Goal: Ask a question

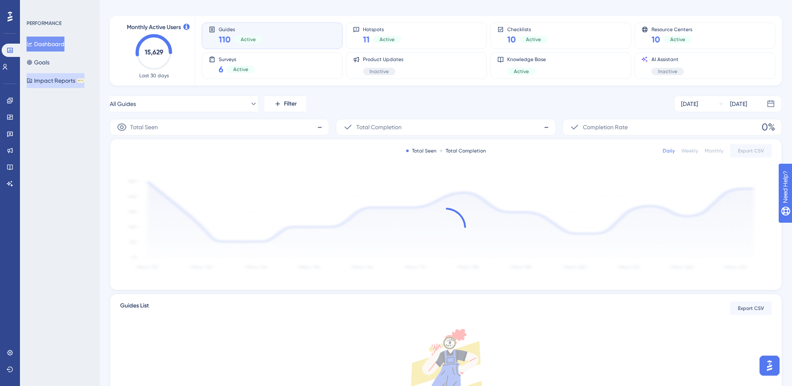
scroll to position [31, 0]
click at [8, 100] on icon at bounding box center [9, 100] width 5 height 5
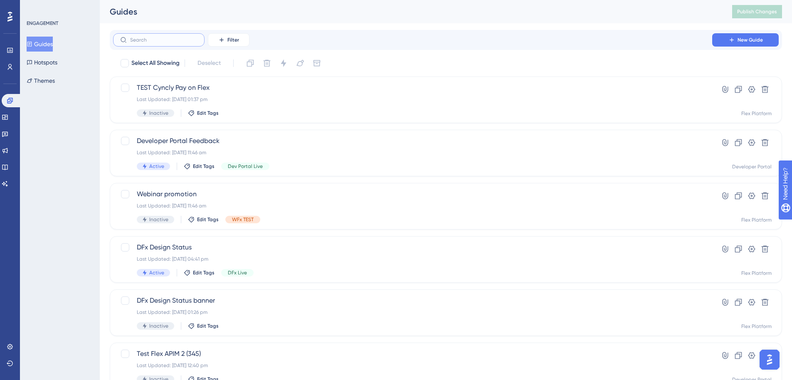
click at [149, 38] on input "text" at bounding box center [163, 40] width 67 height 6
paste input "149757"
type input "149757"
checkbox input "true"
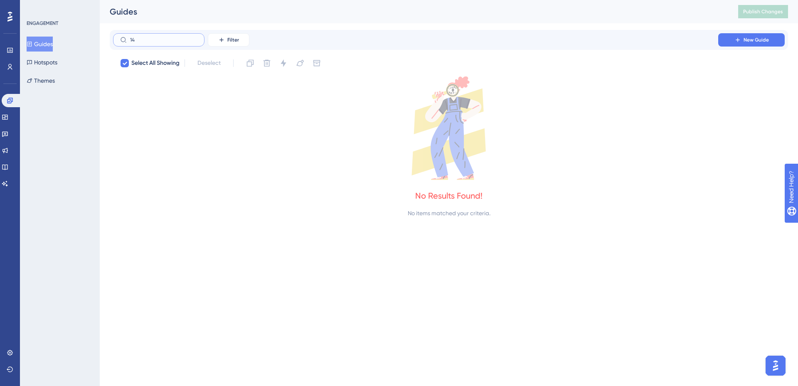
type input "1"
checkbox input "false"
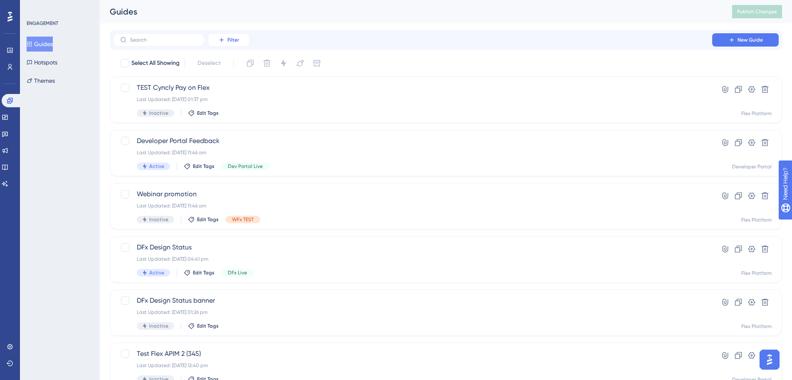
click at [233, 39] on span "Filter" at bounding box center [233, 40] width 12 height 7
click at [335, 149] on div "Developer Portal Feedback Last Updated: [DATE] 11:46 am Active Edit Tags Dev Po…" at bounding box center [413, 153] width 552 height 34
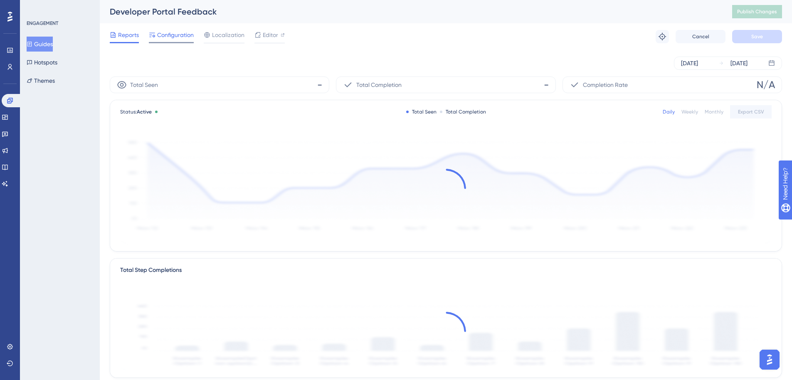
click at [178, 33] on span "Configuration" at bounding box center [175, 35] width 37 height 10
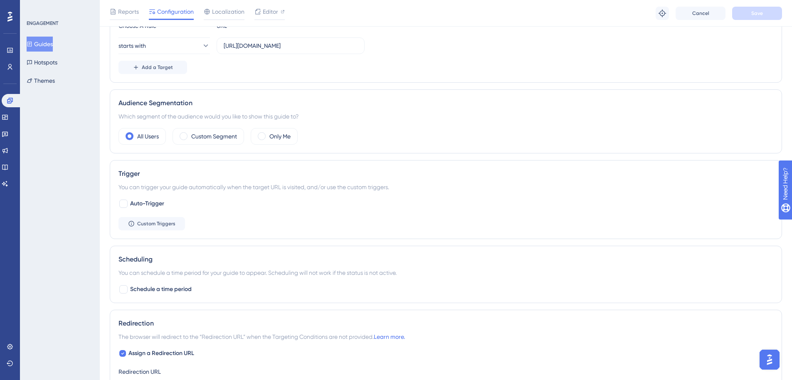
scroll to position [432, 0]
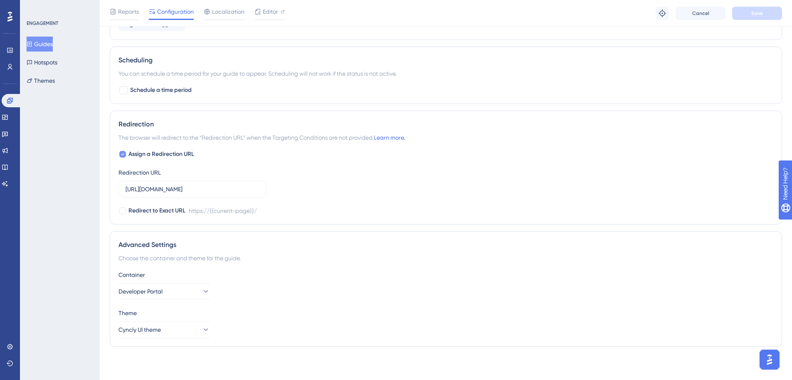
click at [120, 152] on div at bounding box center [122, 154] width 7 height 7
checkbox input "false"
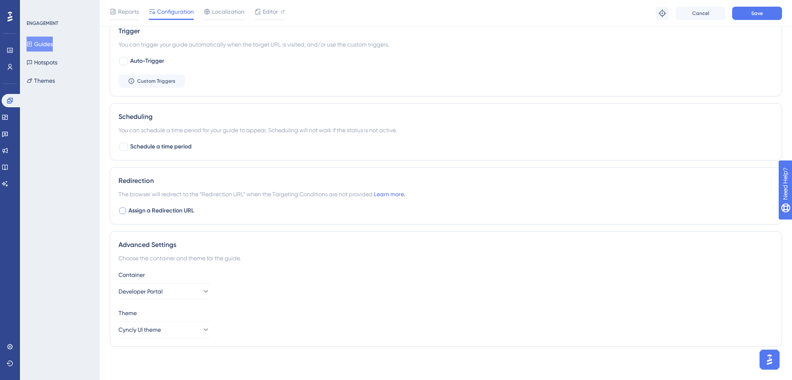
scroll to position [0, 0]
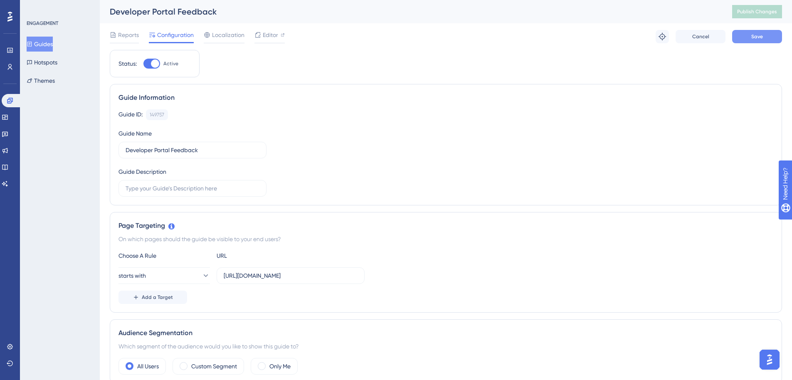
click at [756, 37] on span "Save" at bounding box center [757, 36] width 12 height 7
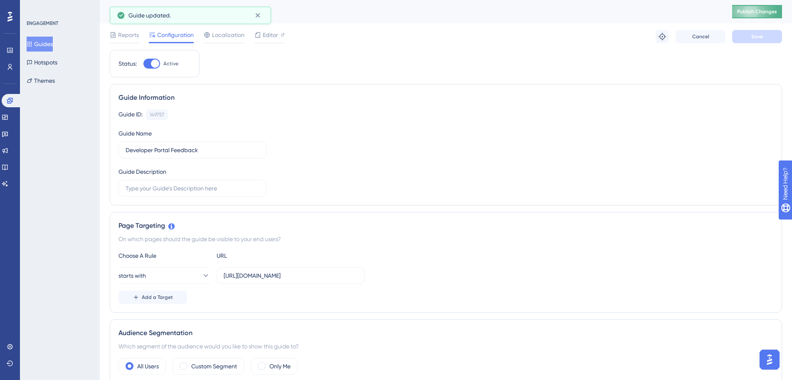
click at [766, 11] on span "Publish Changes" at bounding box center [757, 11] width 40 height 7
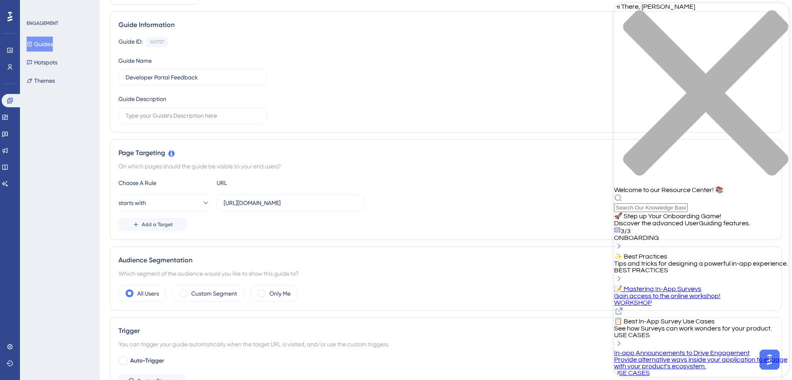
scroll to position [208, 0]
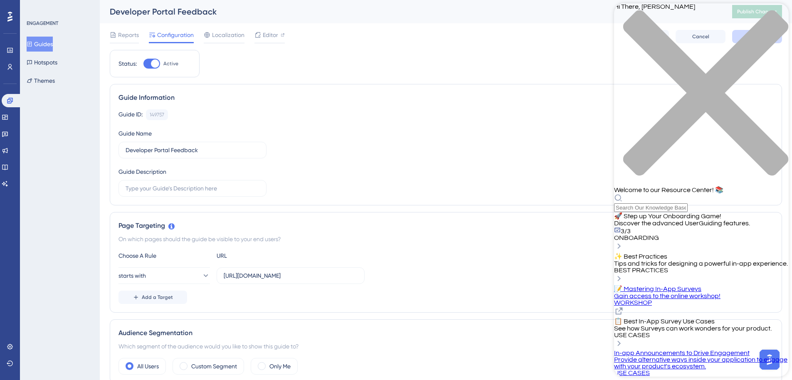
scroll to position [123, 0]
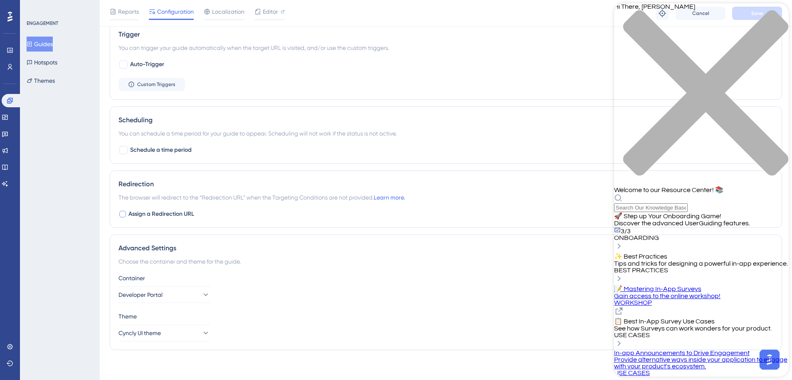
scroll to position [0, 0]
click at [720, 220] on span "Discover the advanced UserGuiding features." at bounding box center [682, 223] width 136 height 7
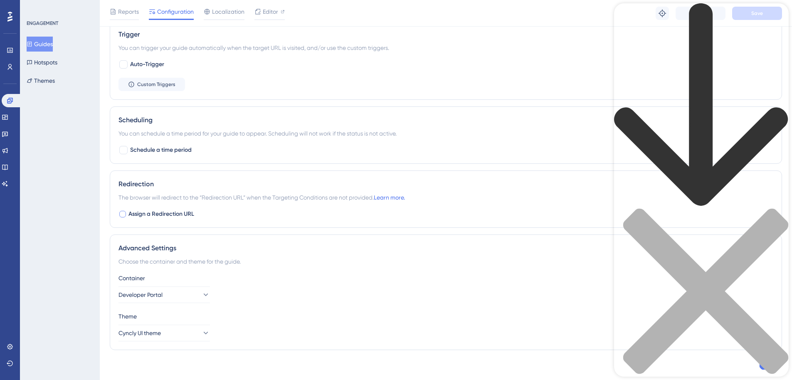
click at [626, 15] on icon "back to header" at bounding box center [701, 105] width 175 height 204
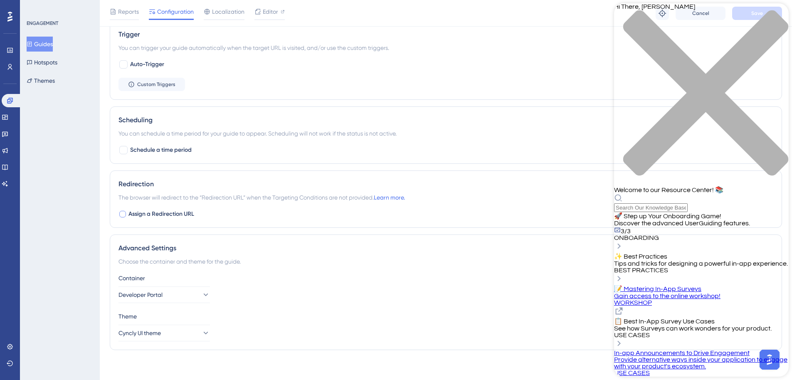
click at [778, 16] on div "close resource center" at bounding box center [701, 98] width 175 height 176
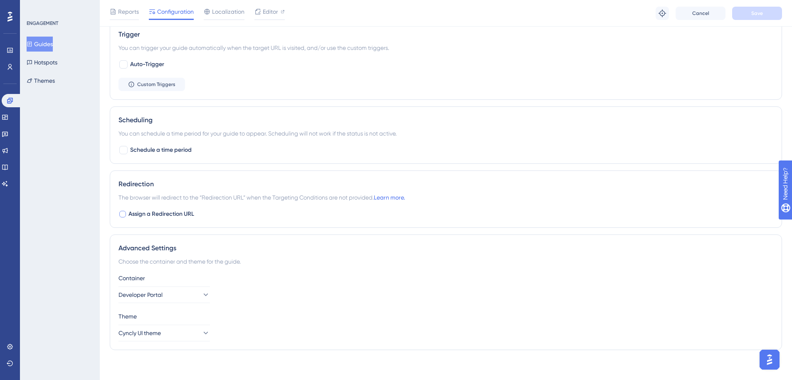
click at [774, 366] on button "Open AI Assistant Launcher" at bounding box center [770, 360] width 20 height 20
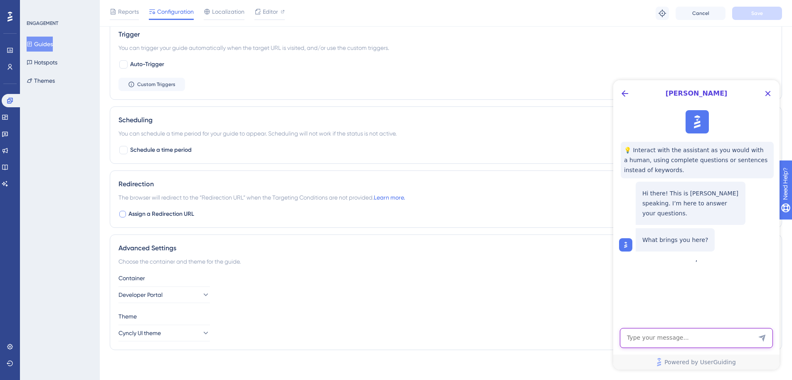
click at [674, 339] on textarea "AI Assistant Text Input" at bounding box center [696, 338] width 153 height 20
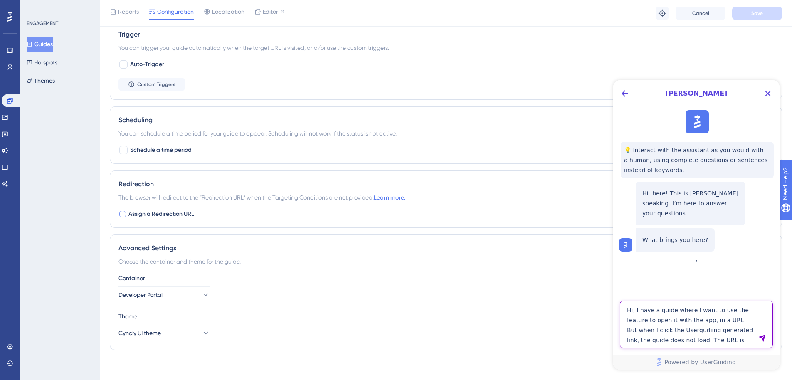
click at [694, 343] on textarea "Hi, I have a guide where I want to use the feature to open it with the app, in …" at bounding box center [696, 324] width 153 height 47
paste textarea "[URL][DOMAIN_NAME]"
click at [659, 319] on textarea "Hi, I have a guide where I want to use the feature to open it with the app, in …" at bounding box center [696, 319] width 153 height 57
click at [730, 332] on textarea "Hi, I have a guide where I want to use the feature to open it with the app, in …" at bounding box center [696, 319] width 153 height 57
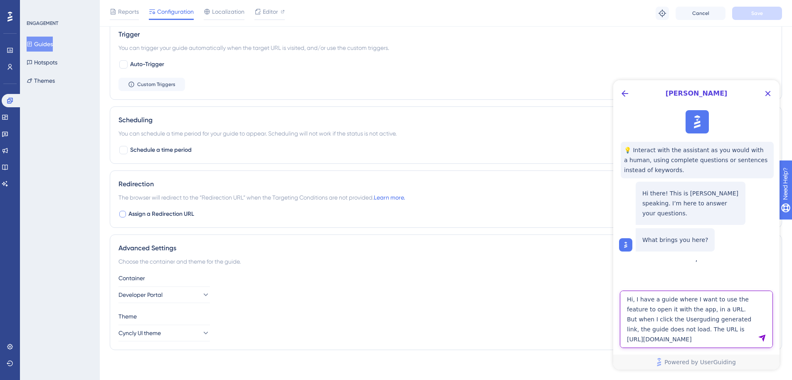
click at [753, 339] on textarea "Hi, I have a guide where I want to use the feature to open it with the app, in …" at bounding box center [696, 319] width 153 height 57
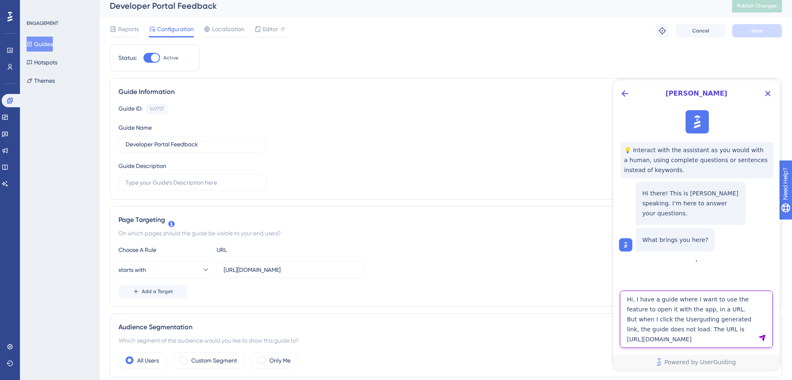
scroll to position [0, 0]
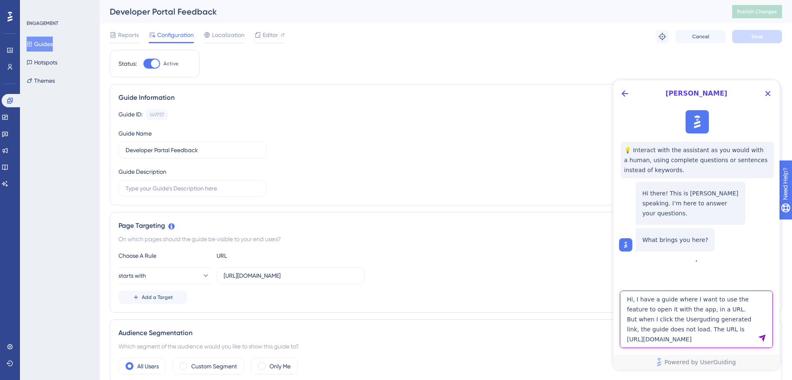
type textarea "Hi, I have a guide where I want to use the feature to open it with the app, in …"
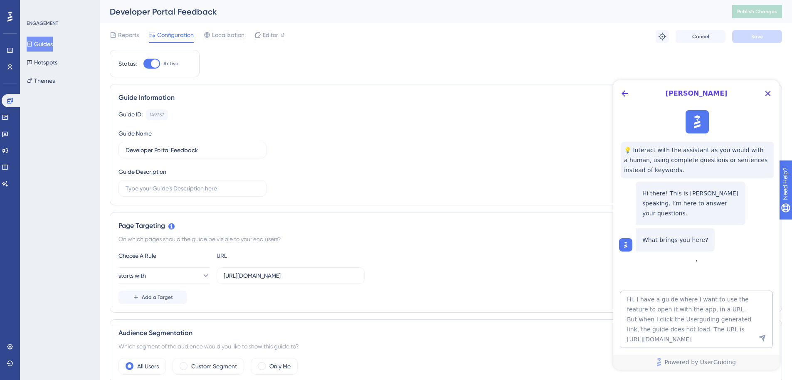
click at [764, 338] on icon "Send Message" at bounding box center [761, 338] width 7 height 7
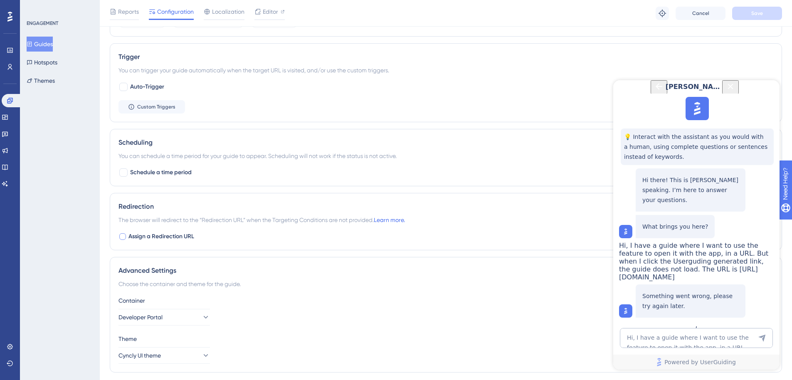
scroll to position [376, 0]
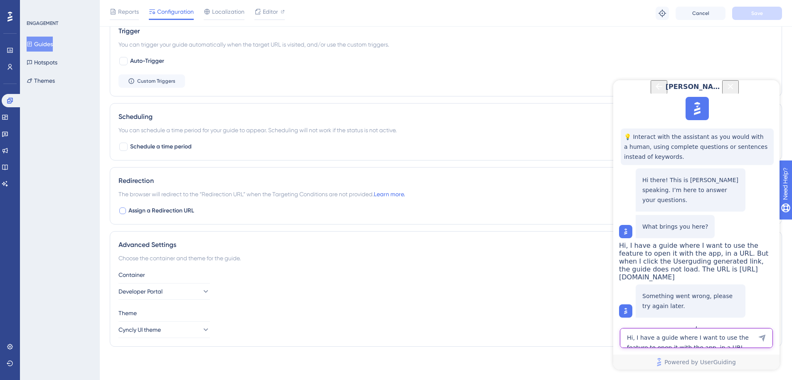
click at [651, 334] on textarea "Hi, I have a guide where I want to use the feature to open it with the app, in …" at bounding box center [696, 338] width 153 height 20
type textarea "My guide with a link does not function when I use the URL."
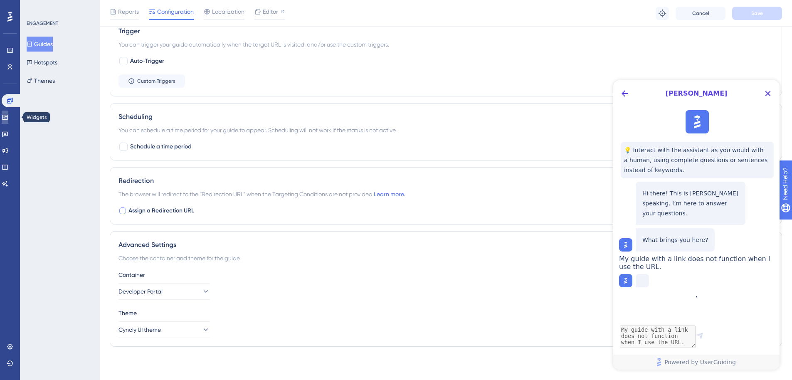
click at [8, 119] on icon at bounding box center [5, 117] width 7 height 7
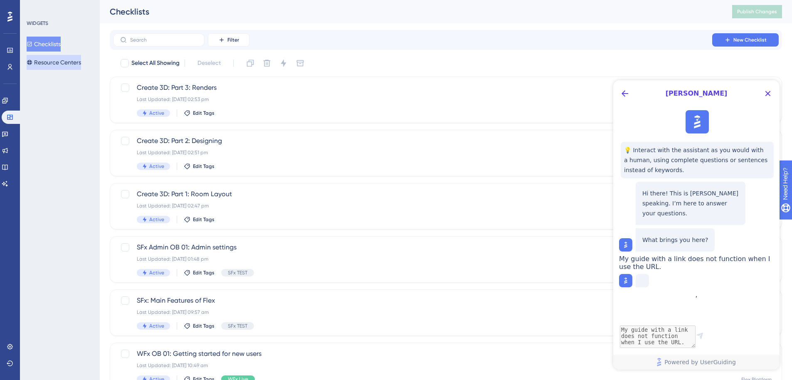
click at [81, 61] on button "Resource Centers" at bounding box center [54, 62] width 54 height 15
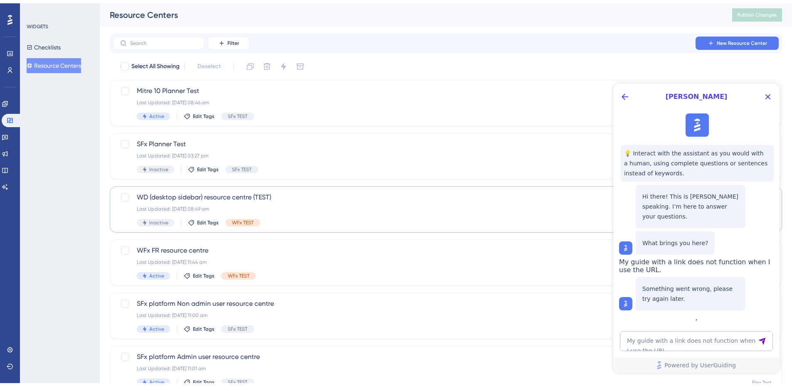
scroll to position [259, 0]
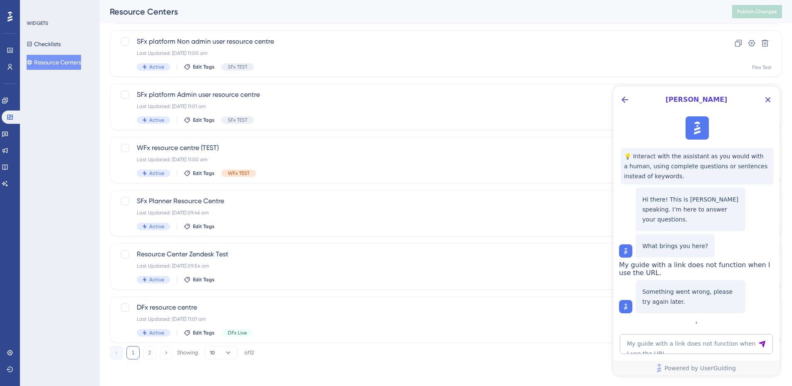
click at [151, 356] on button "2" at bounding box center [149, 352] width 13 height 13
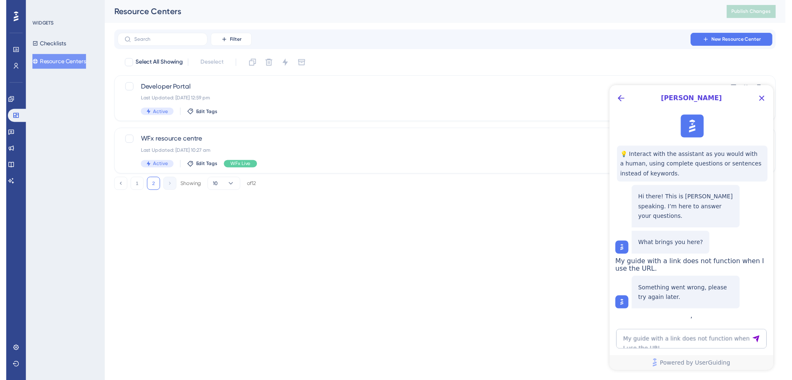
scroll to position [0, 0]
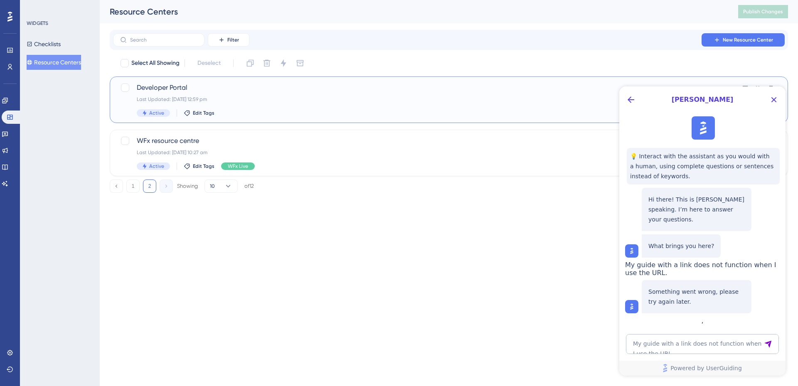
click at [269, 102] on div "Last Updated: [DATE] 12:59 pm" at bounding box center [416, 99] width 558 height 7
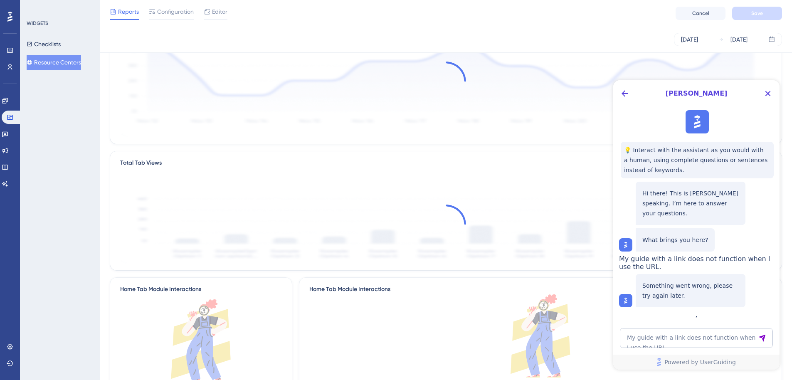
scroll to position [358, 0]
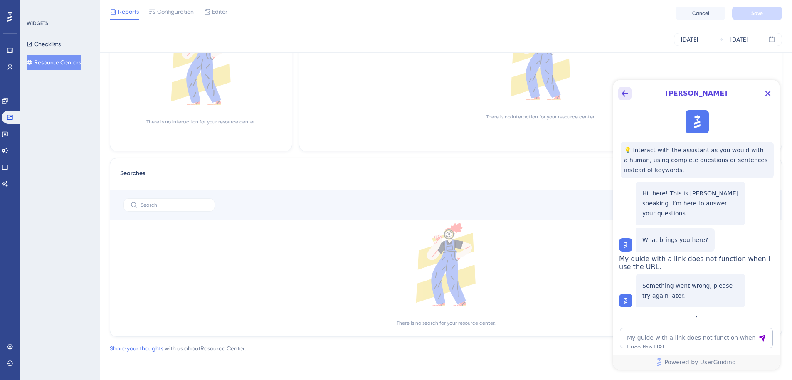
click at [626, 95] on icon "Back Button" at bounding box center [625, 94] width 10 height 10
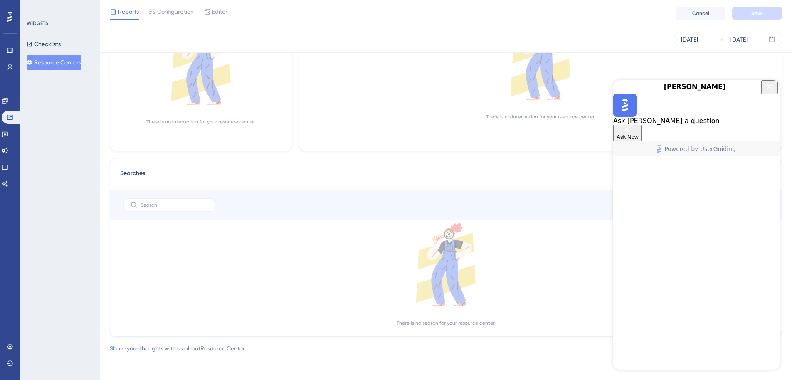
click at [770, 89] on icon "Close Button" at bounding box center [769, 86] width 5 height 5
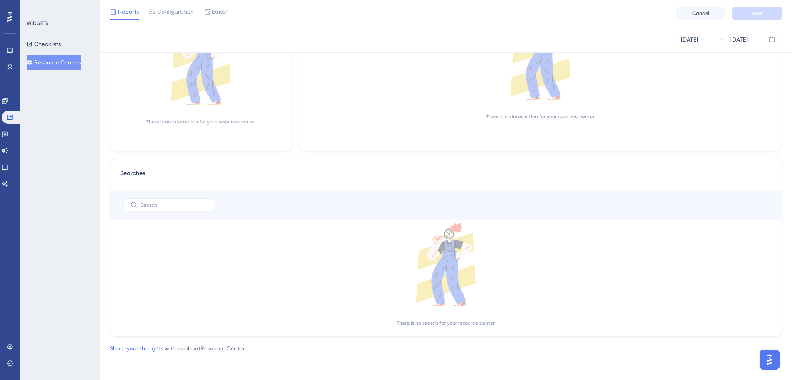
scroll to position [0, 0]
click at [770, 358] on img "Open AI Assistant Launcher" at bounding box center [769, 359] width 15 height 15
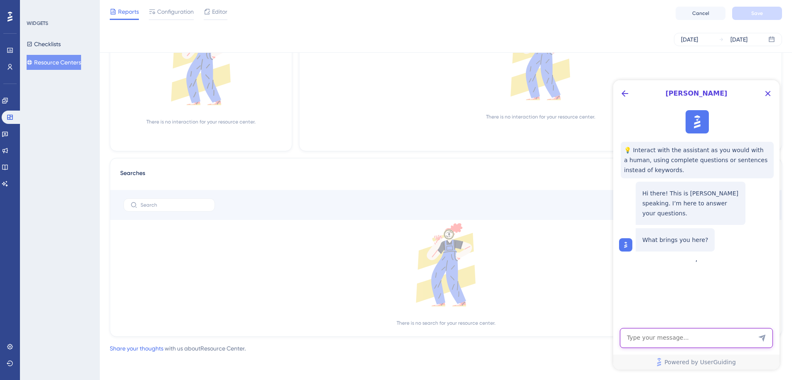
click at [708, 339] on textarea "AI Assistant Text Input" at bounding box center [696, 338] width 153 height 20
type textarea "can i talk to an agent?"
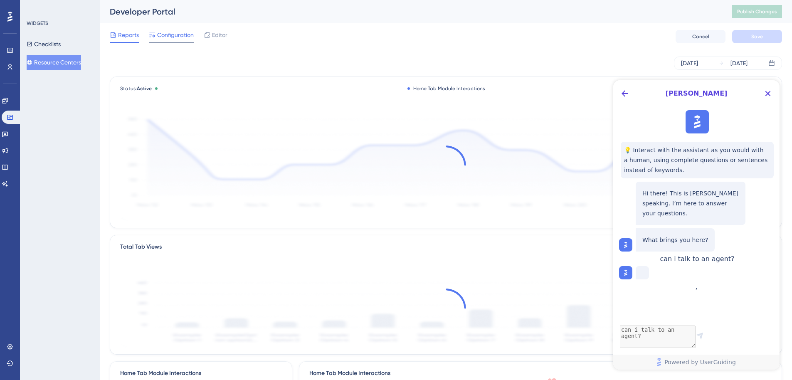
click at [182, 38] on span "Configuration" at bounding box center [175, 35] width 37 height 10
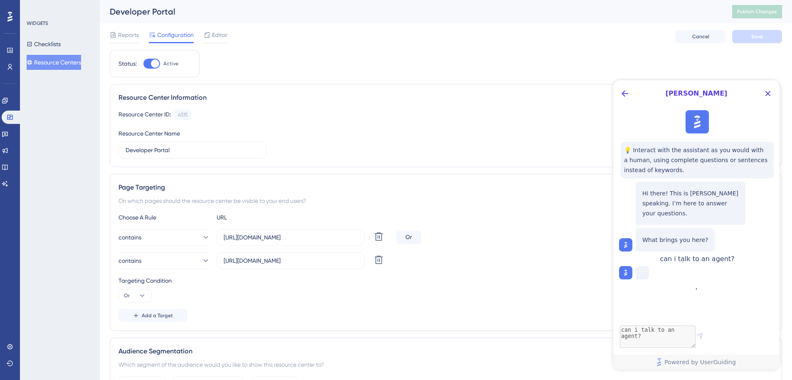
click at [69, 61] on button "Resource Centers" at bounding box center [54, 62] width 54 height 15
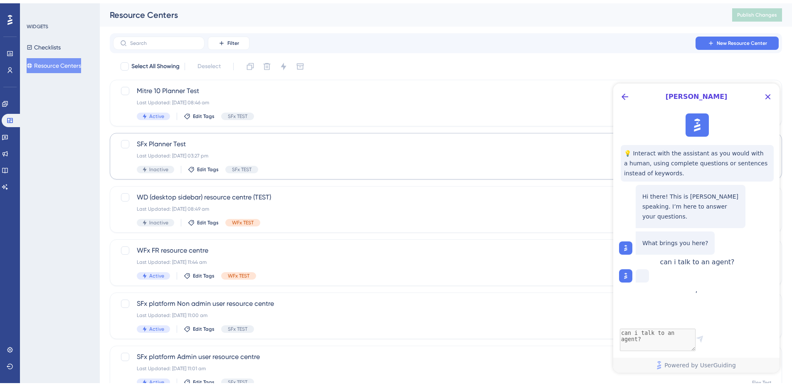
scroll to position [138, 0]
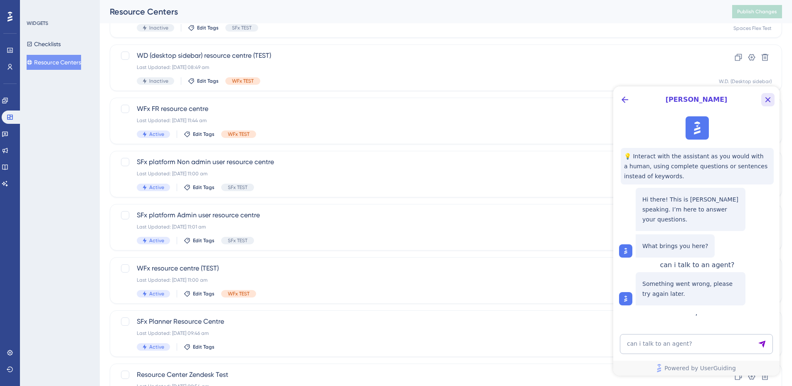
click at [766, 97] on icon "Close Button" at bounding box center [768, 100] width 10 height 10
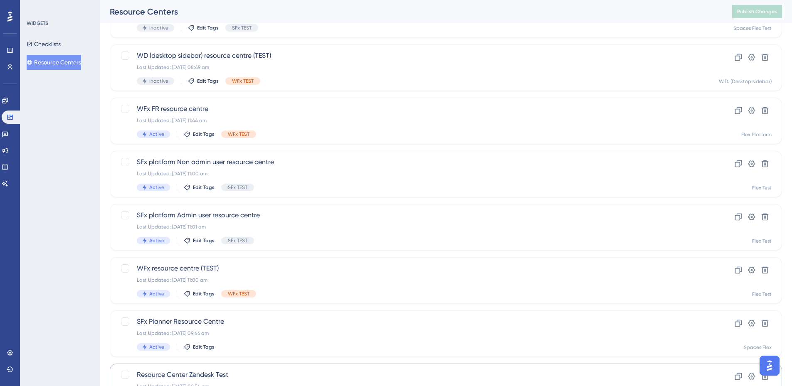
scroll to position [0, 0]
click at [772, 368] on img "Open AI Assistant Launcher" at bounding box center [769, 365] width 15 height 15
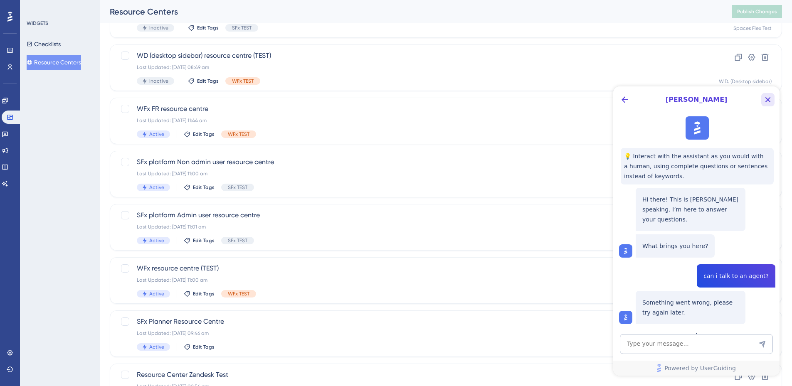
click at [767, 97] on icon "Close Button" at bounding box center [768, 100] width 10 height 10
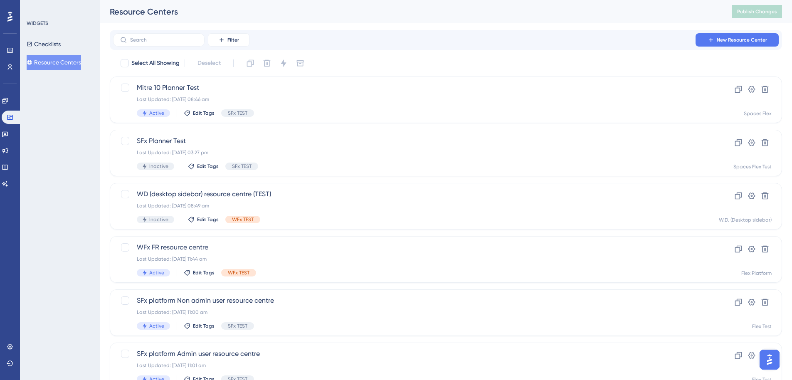
click at [7, 14] on icon at bounding box center [9, 16] width 5 height 11
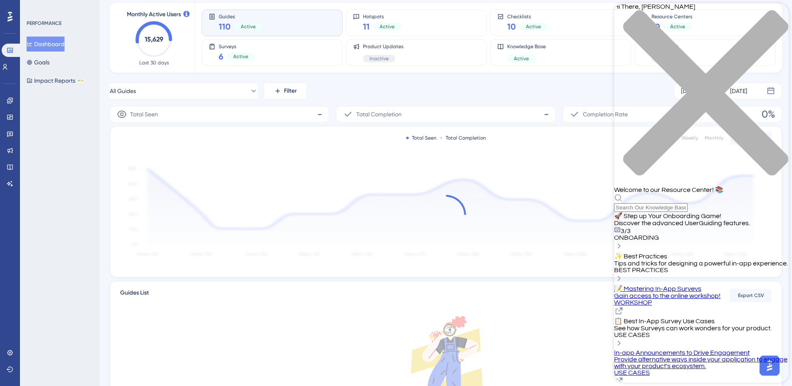
scroll to position [69, 0]
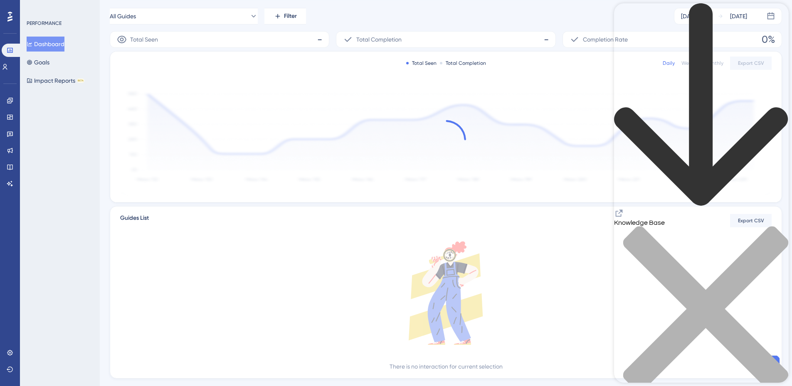
scroll to position [138, 0]
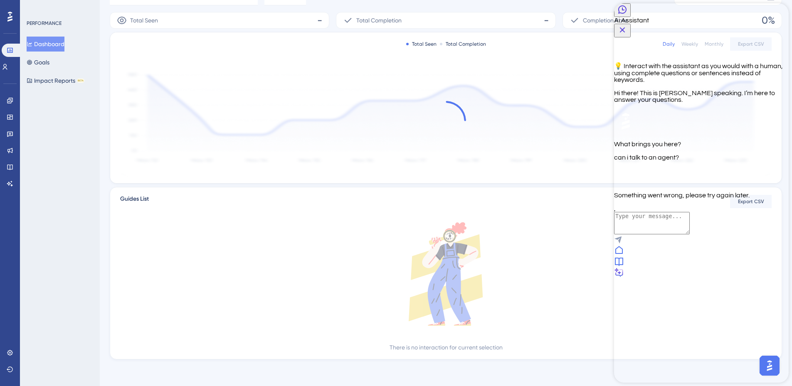
click at [621, 15] on icon "Back Button" at bounding box center [622, 10] width 10 height 10
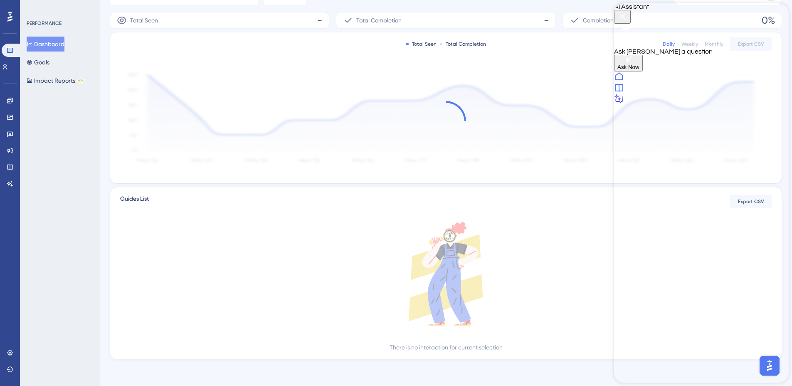
click at [624, 93] on icon at bounding box center [619, 88] width 10 height 10
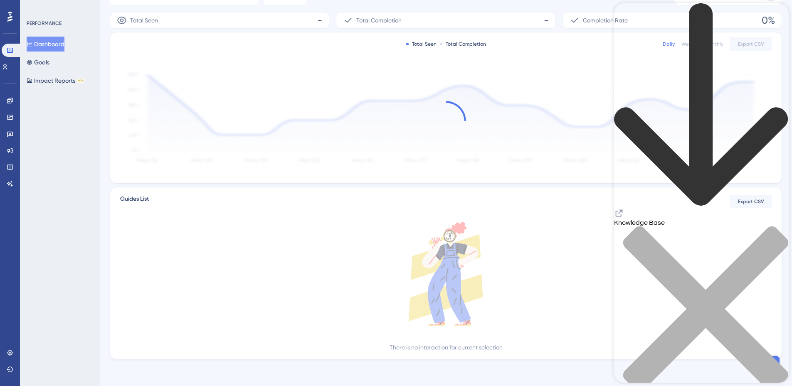
click at [776, 226] on icon "close resource center" at bounding box center [701, 313] width 175 height 175
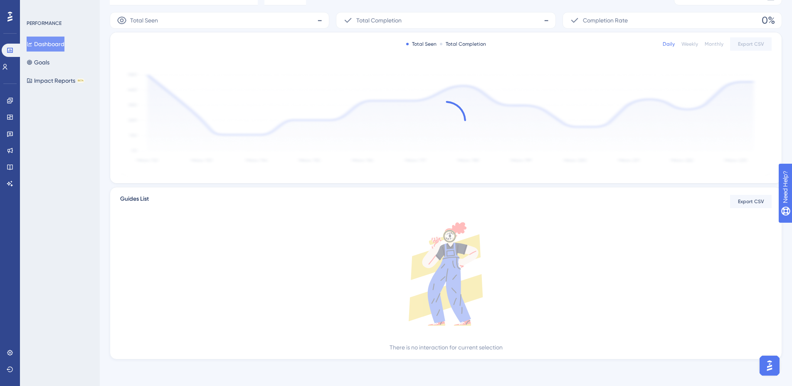
click at [770, 361] on img "Open AI Assistant Launcher" at bounding box center [769, 365] width 15 height 15
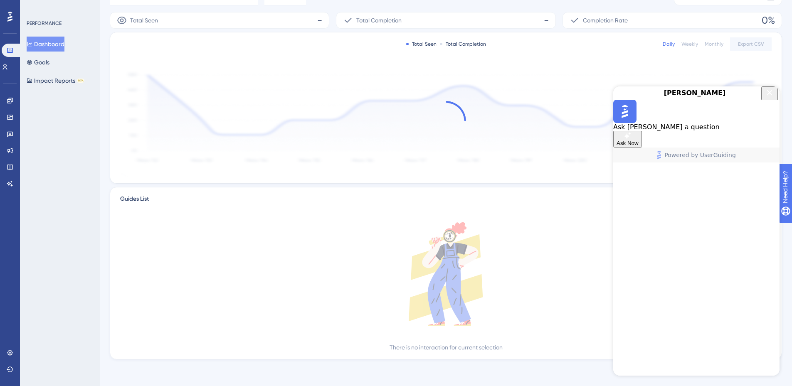
scroll to position [0, 0]
click at [642, 148] on button "Ask Now" at bounding box center [627, 139] width 29 height 17
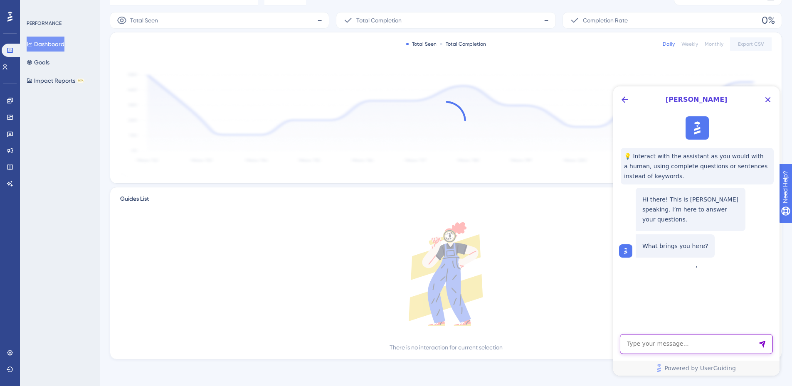
click at [659, 339] on textarea "AI Assistant Text Input" at bounding box center [696, 344] width 153 height 20
type textarea "An error with my guide link"
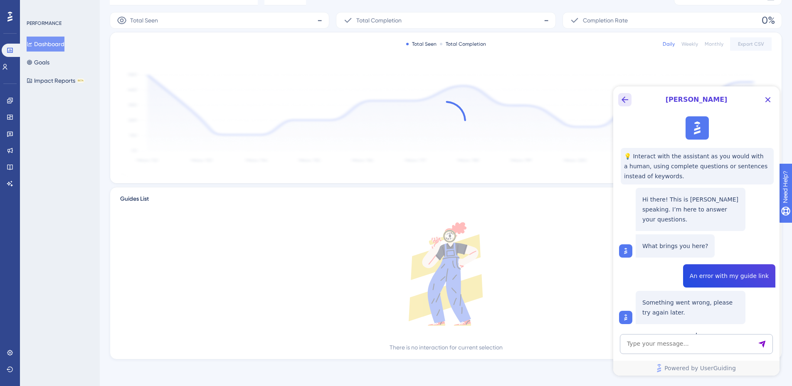
click at [624, 105] on button "Back Button" at bounding box center [624, 99] width 13 height 13
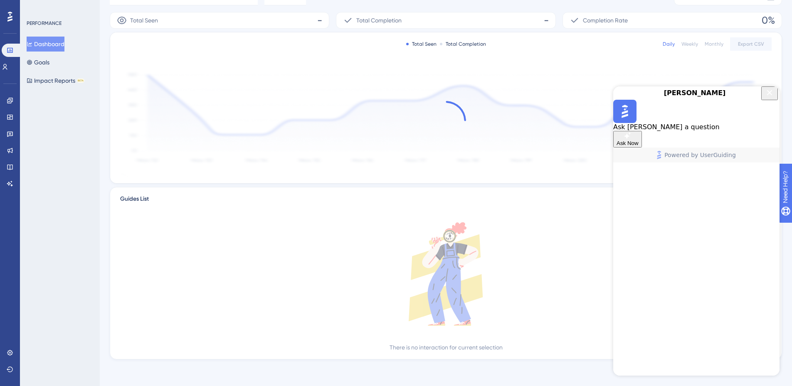
click at [768, 97] on icon "Close Button" at bounding box center [770, 93] width 10 height 10
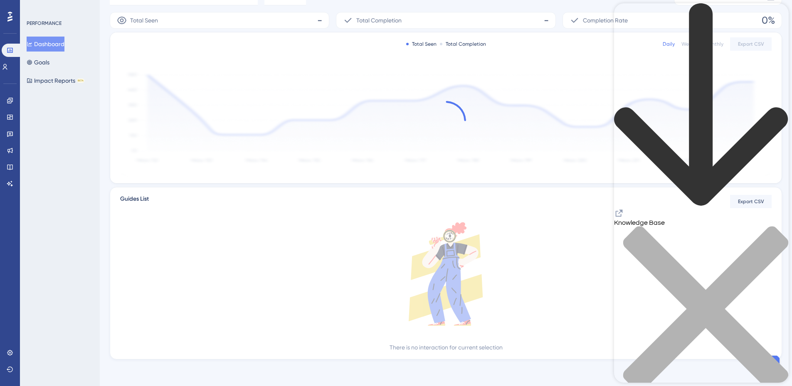
click at [626, 17] on icon "back to header" at bounding box center [701, 104] width 174 height 203
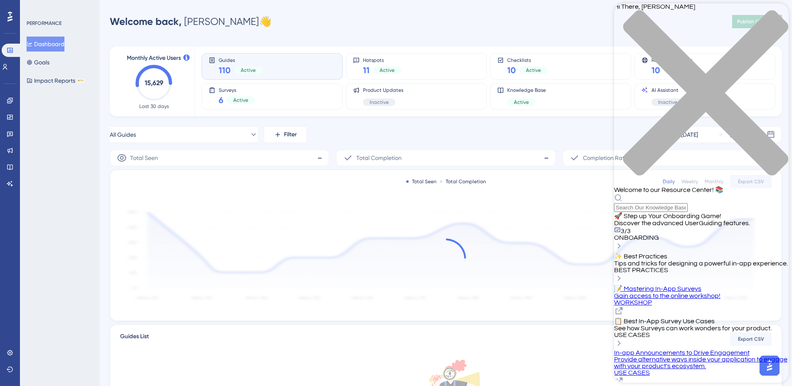
click at [780, 17] on div "close resource center" at bounding box center [701, 98] width 175 height 176
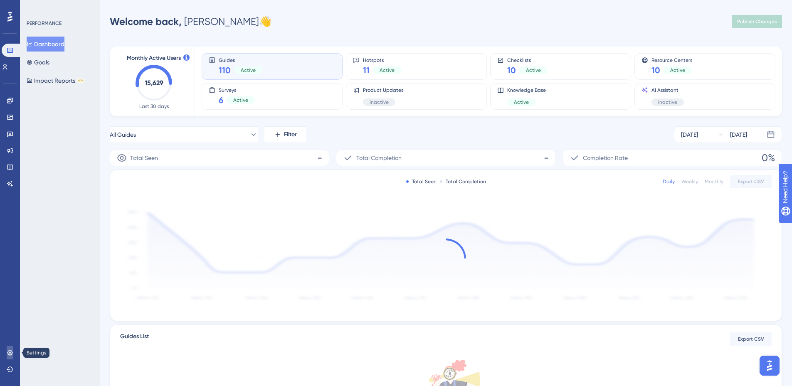
click at [8, 351] on icon at bounding box center [10, 353] width 7 height 7
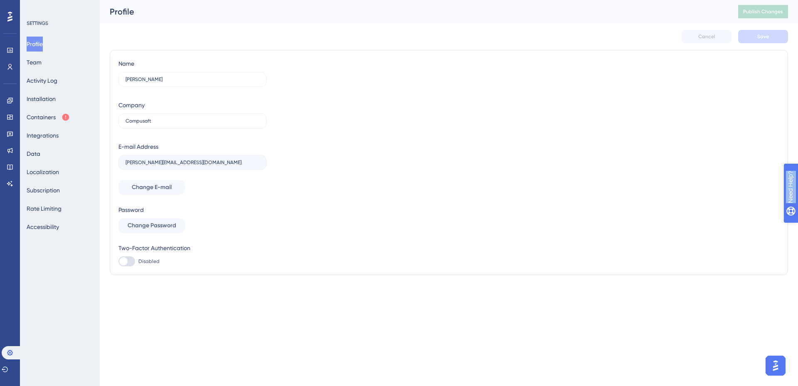
drag, startPoint x: 790, startPoint y: 229, endPoint x: 1050, endPoint y: 154, distance: 270.5
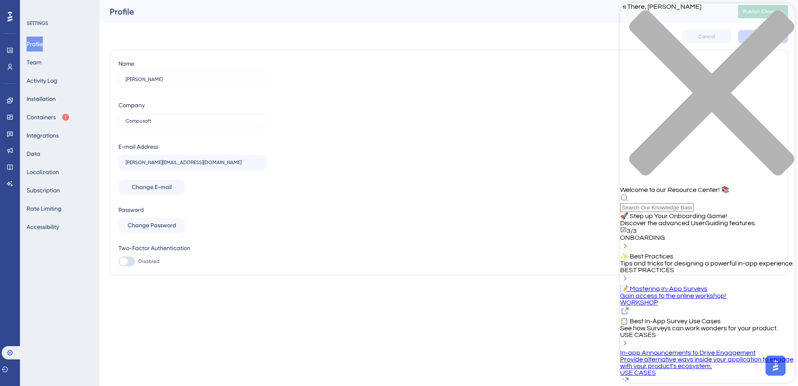
click at [630, 306] on icon at bounding box center [625, 311] width 10 height 10
click at [742, 325] on span "See how Surveys can work wonders for your product." at bounding box center [699, 328] width 158 height 7
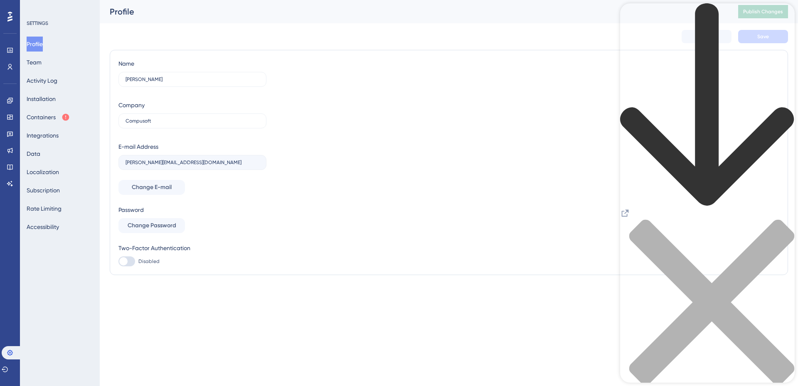
click at [630, 208] on icon "Resource Center Header" at bounding box center [625, 213] width 10 height 10
